Goal: Task Accomplishment & Management: Use online tool/utility

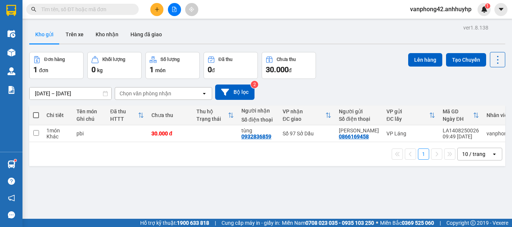
scroll to position [0, 36]
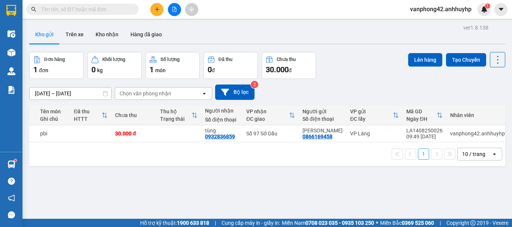
click at [157, 13] on button at bounding box center [156, 9] width 13 height 13
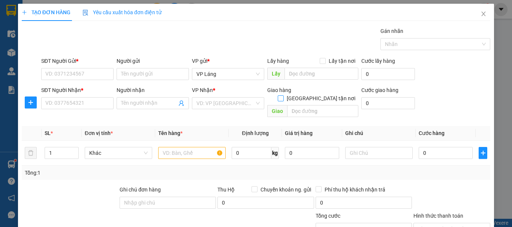
click at [283, 96] on input "[GEOGRAPHIC_DATA] tận nơi" at bounding box center [280, 98] width 5 height 5
checkbox input "true"
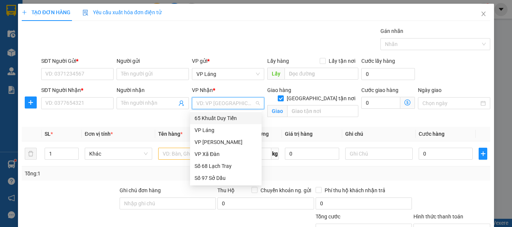
click at [236, 103] on input "search" at bounding box center [225, 103] width 58 height 11
drag, startPoint x: 224, startPoint y: 175, endPoint x: 265, endPoint y: 133, distance: 58.6
click at [224, 175] on div "Số 97 Sở Dầu" at bounding box center [225, 178] width 63 height 8
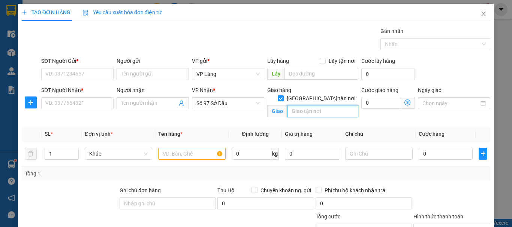
click at [308, 106] on input "text" at bounding box center [322, 111] width 71 height 12
type input "31/123 vĩnh tiến , [GEOGRAPHIC_DATA] , [PERSON_NAME] , [GEOGRAPHIC_DATA]"
click at [404, 103] on icon "dollar-circle" at bounding box center [407, 103] width 6 height 6
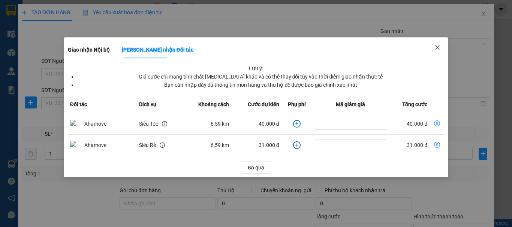
click at [438, 49] on icon "close" at bounding box center [437, 48] width 6 height 6
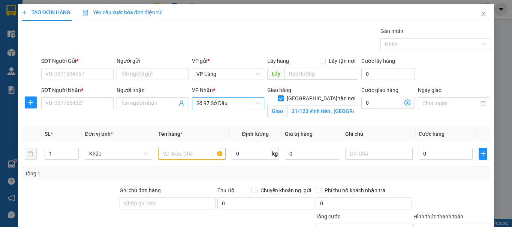
click at [237, 105] on span "Số 97 Sở Dầu" at bounding box center [227, 103] width 63 height 11
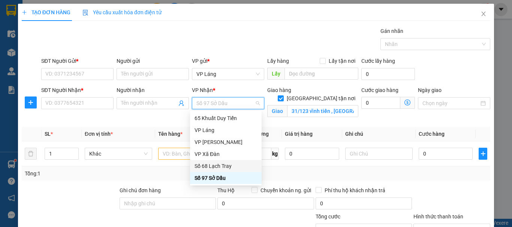
click at [223, 167] on div "Số 68 Lạch Tray" at bounding box center [225, 166] width 63 height 8
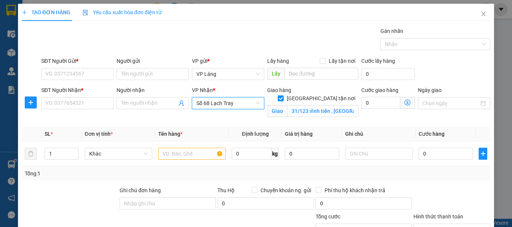
click at [404, 103] on icon "dollar-circle" at bounding box center [407, 103] width 6 height 6
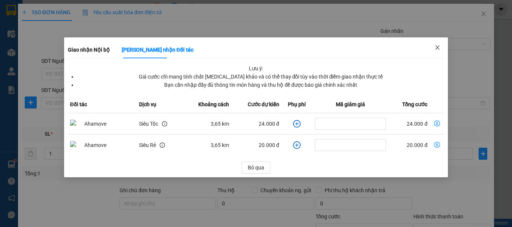
click at [438, 45] on span "Close" at bounding box center [437, 47] width 21 height 21
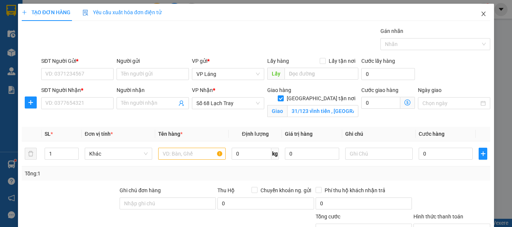
click at [480, 11] on icon "close" at bounding box center [483, 14] width 6 height 6
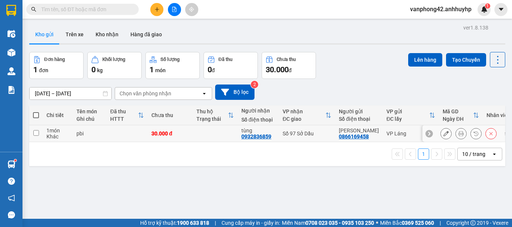
click at [36, 133] on input "checkbox" at bounding box center [36, 133] width 6 height 6
checkbox input "true"
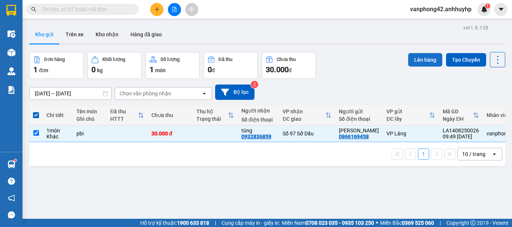
click at [419, 60] on button "Lên hàng" at bounding box center [425, 59] width 34 height 13
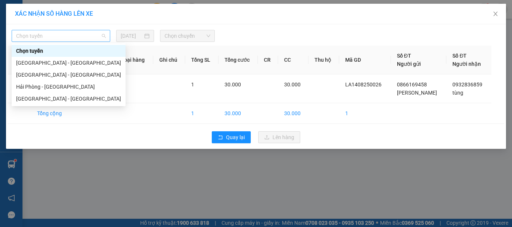
click at [98, 39] on span "Chọn tuyến" at bounding box center [61, 35] width 90 height 11
click at [67, 73] on div "[GEOGRAPHIC_DATA] - [GEOGRAPHIC_DATA]" at bounding box center [68, 75] width 105 height 8
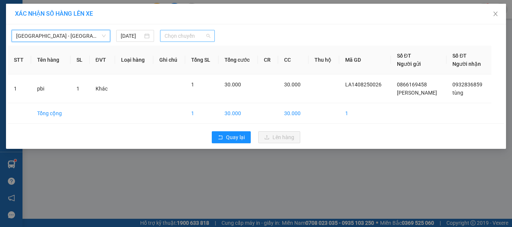
click at [186, 38] on span "Chọn chuyến" at bounding box center [188, 35] width 46 height 11
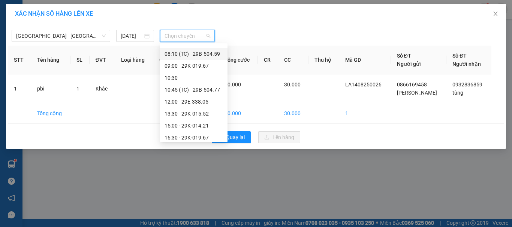
scroll to position [75, 0]
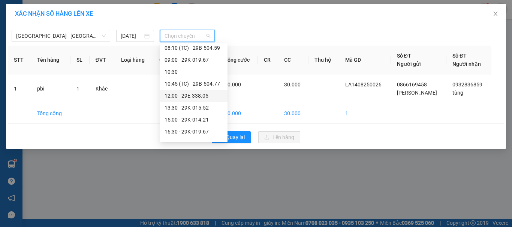
click at [197, 94] on div "12:00 - 29E-338.05" at bounding box center [194, 96] width 58 height 8
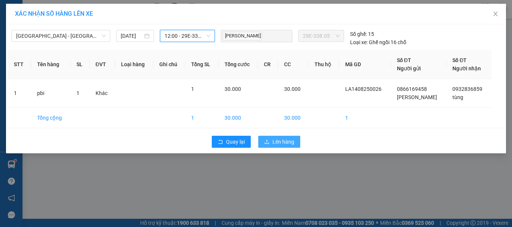
click at [286, 141] on span "Lên hàng" at bounding box center [283, 142] width 22 height 8
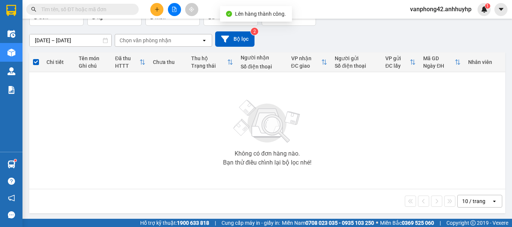
scroll to position [54, 0]
